Goal: Information Seeking & Learning: Stay updated

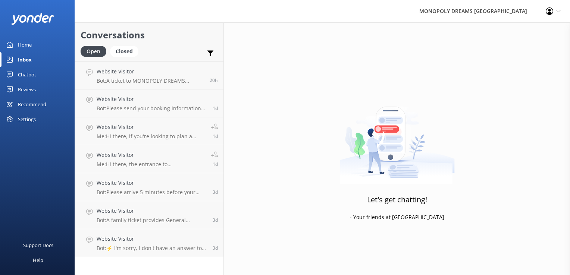
click at [25, 44] on div "Home" at bounding box center [25, 44] width 14 height 15
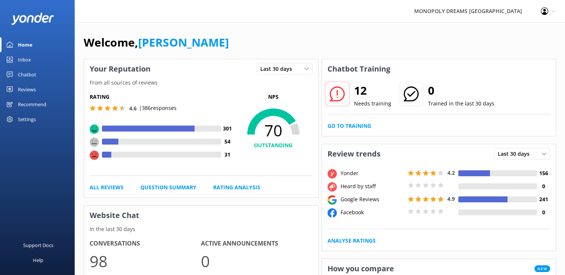
click at [21, 92] on div "Reviews" at bounding box center [27, 89] width 18 height 15
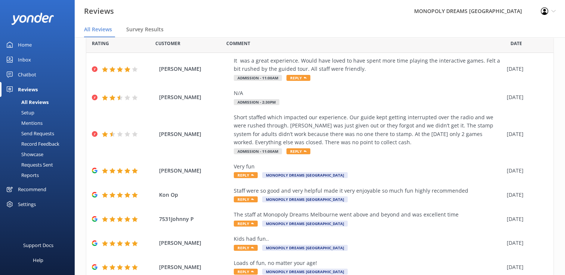
scroll to position [107, 0]
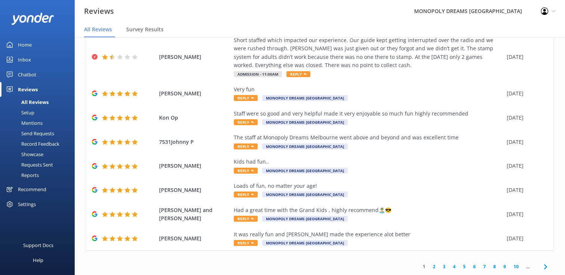
click at [541, 268] on icon at bounding box center [545, 267] width 9 height 9
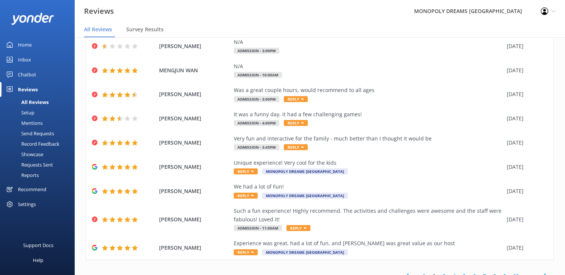
scroll to position [124, 0]
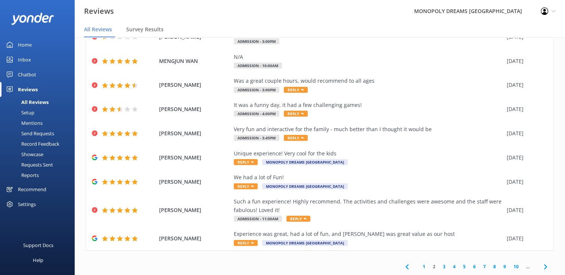
click at [541, 266] on icon at bounding box center [545, 267] width 9 height 9
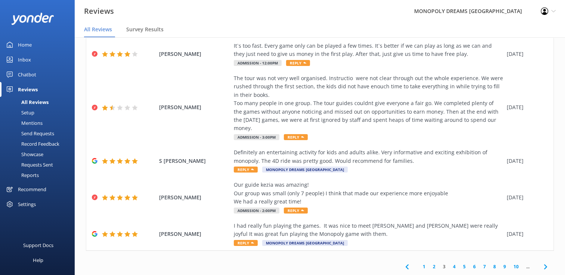
scroll to position [15, 0]
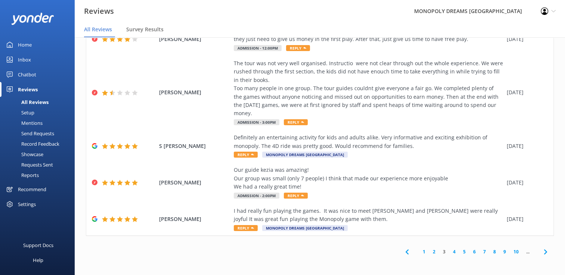
click at [541, 253] on icon at bounding box center [545, 252] width 9 height 9
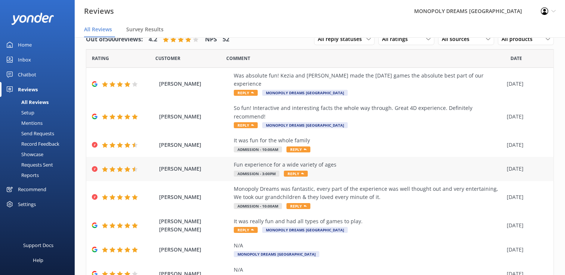
scroll to position [82, 0]
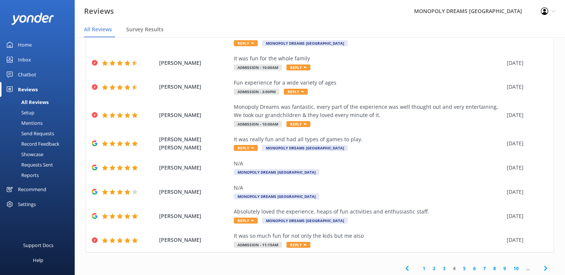
click at [543, 264] on icon at bounding box center [545, 268] width 9 height 9
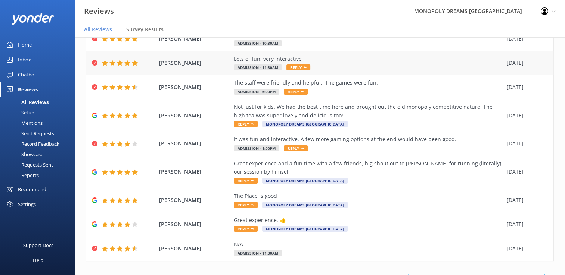
scroll to position [90, 0]
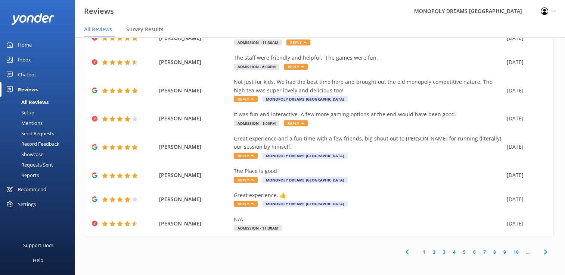
click at [541, 254] on icon at bounding box center [545, 252] width 9 height 9
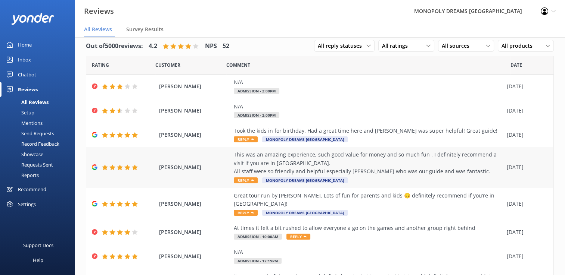
scroll to position [107, 0]
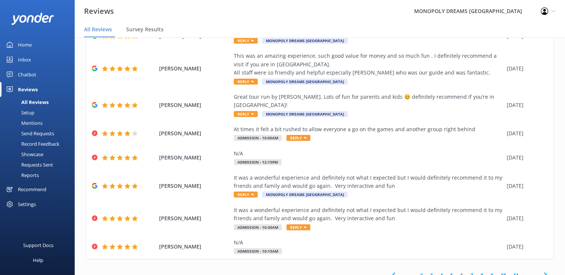
click at [543, 273] on use at bounding box center [544, 275] width 3 height 5
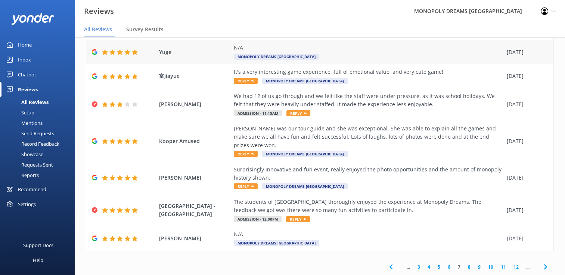
scroll to position [107, 0]
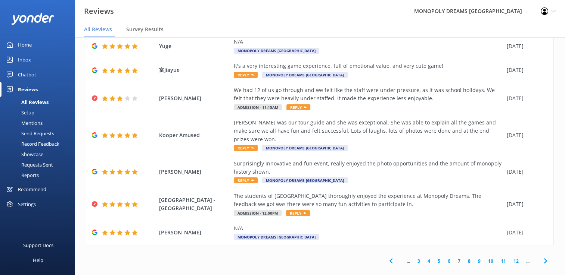
click at [541, 257] on icon at bounding box center [545, 261] width 9 height 9
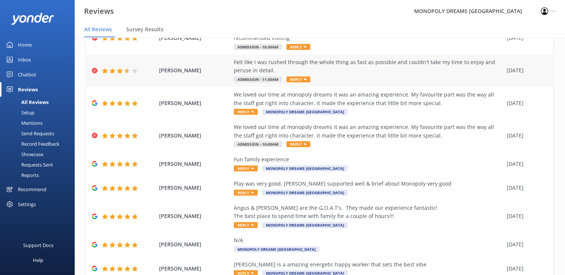
scroll to position [115, 0]
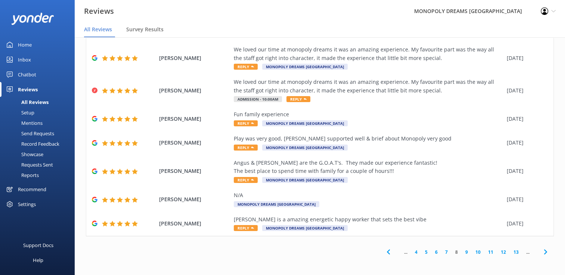
click at [541, 253] on icon at bounding box center [545, 252] width 9 height 9
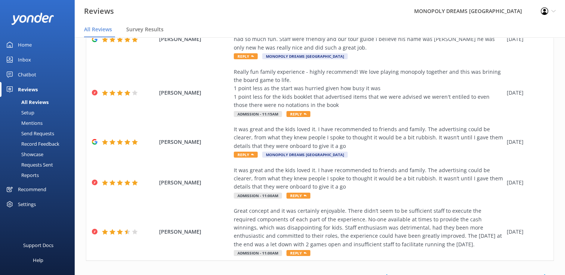
scroll to position [216, 0]
